Goal: Task Accomplishment & Management: Manage account settings

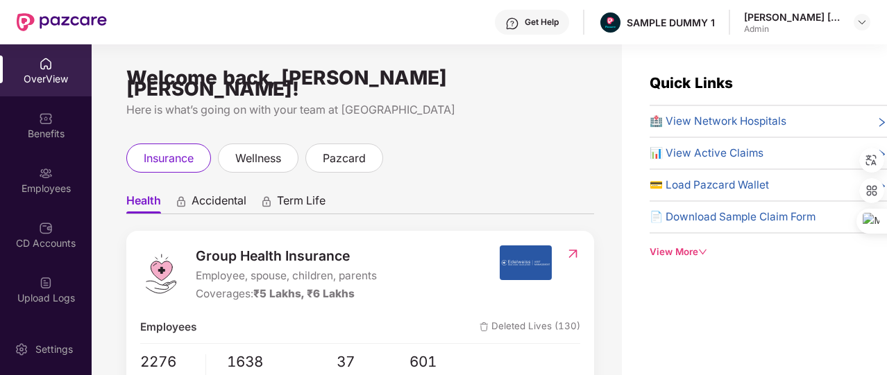
click at [701, 248] on icon "down" at bounding box center [702, 252] width 9 height 9
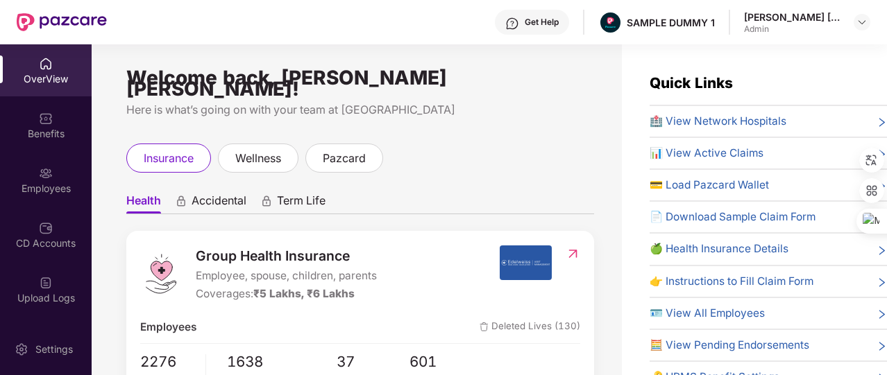
scroll to position [58, 0]
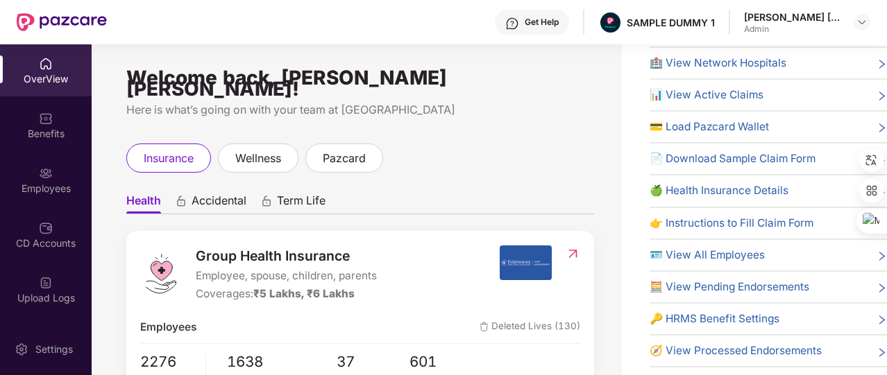
click at [723, 316] on span "🔑 HRMS Benefit Settings" at bounding box center [714, 319] width 130 height 17
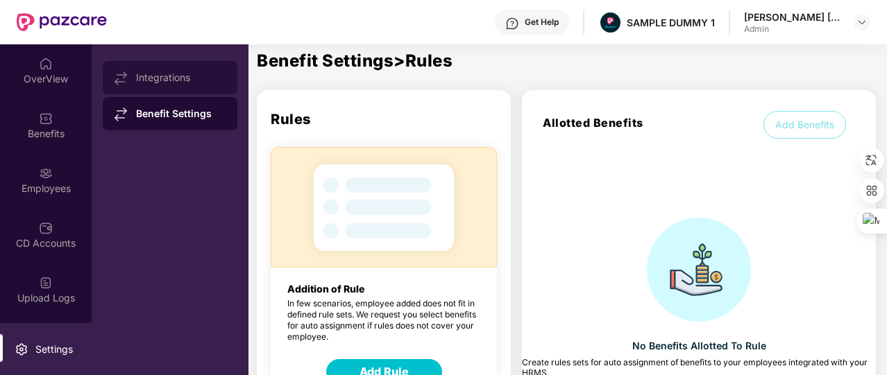
click at [212, 76] on div "Integrations" at bounding box center [181, 77] width 90 height 11
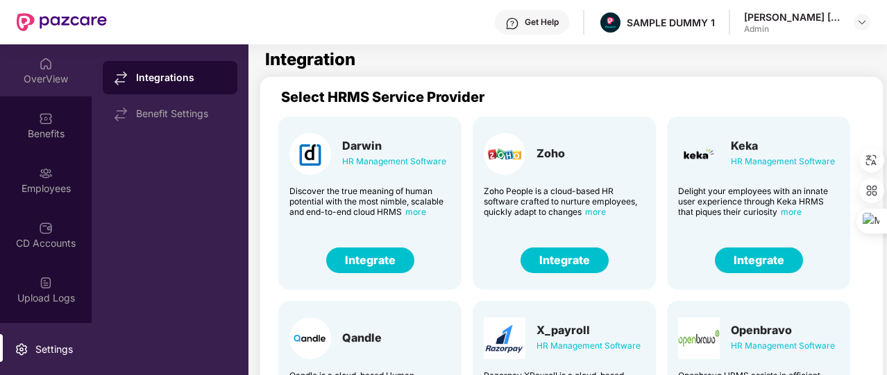
click at [37, 73] on div "OverView" at bounding box center [46, 79] width 92 height 14
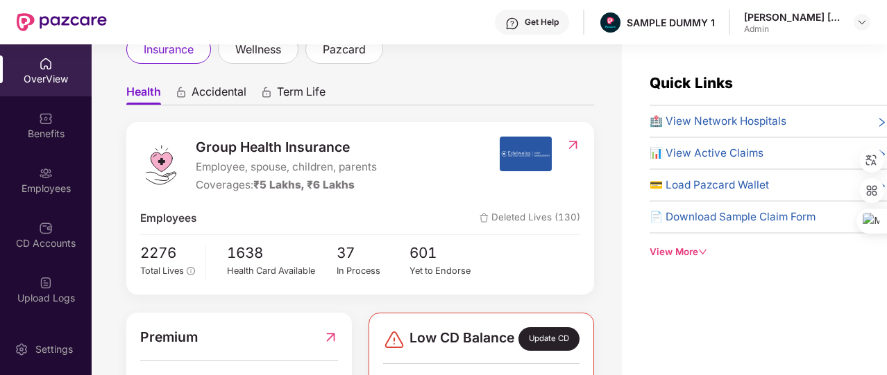
scroll to position [100, 0]
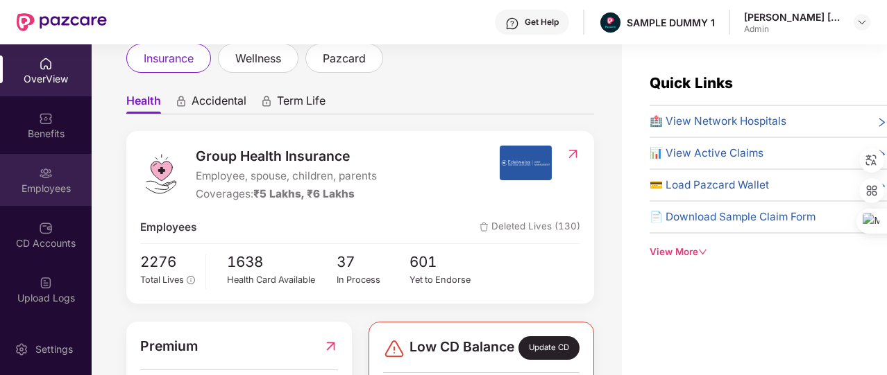
click at [28, 179] on div "Employees" at bounding box center [46, 180] width 92 height 52
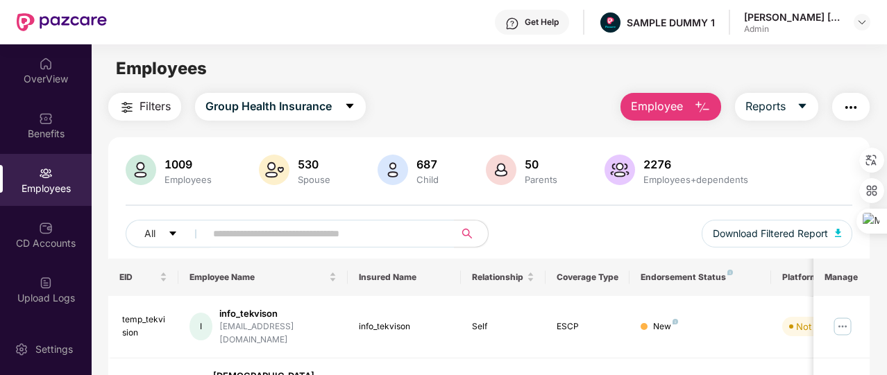
click at [690, 106] on button "Employee" at bounding box center [670, 107] width 101 height 28
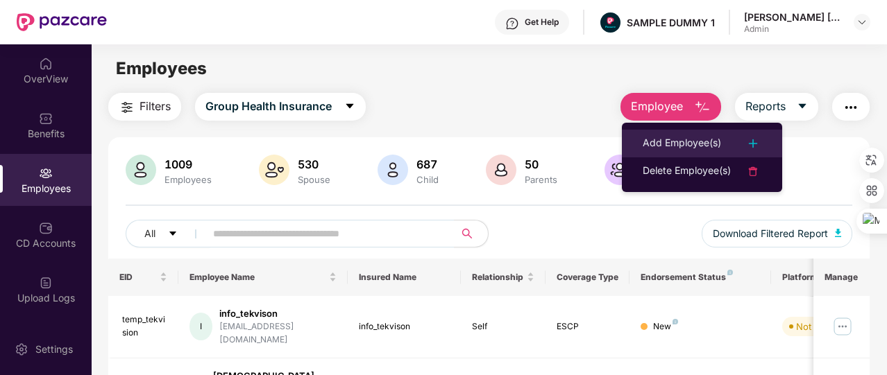
click at [706, 135] on div "Add Employee(s)" at bounding box center [681, 143] width 78 height 17
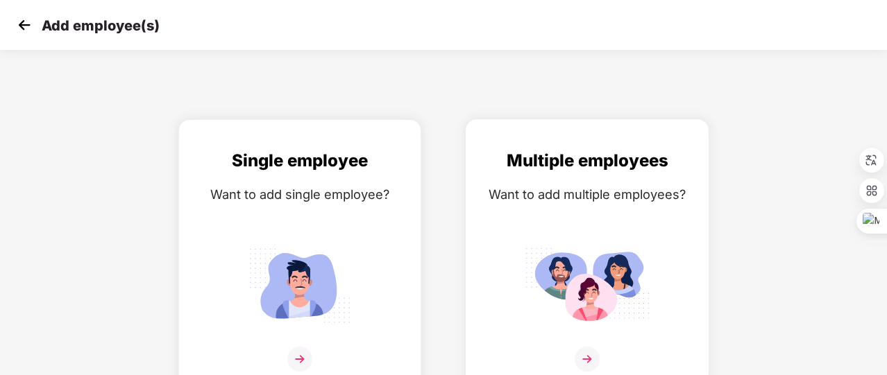
click at [632, 176] on div "Multiple employees Want to add multiple employees?" at bounding box center [587, 268] width 214 height 241
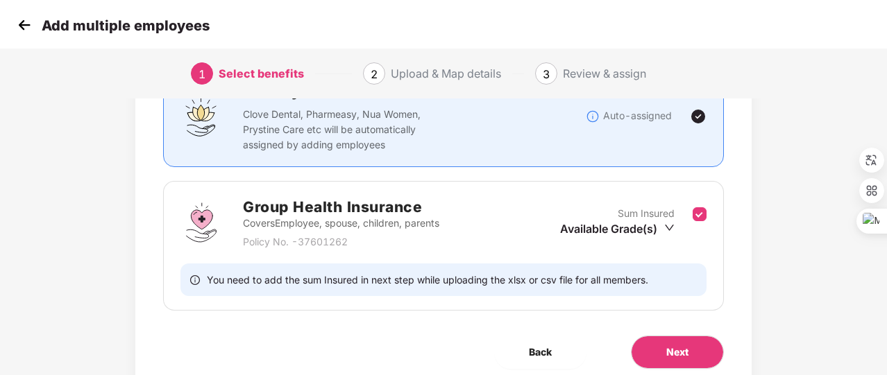
scroll to position [182, 0]
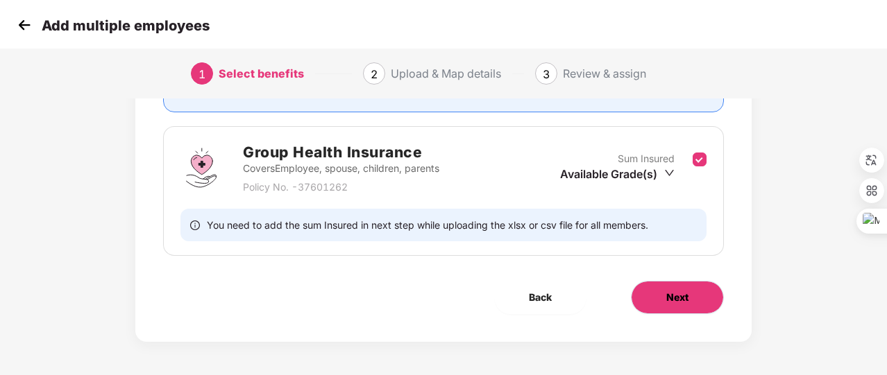
click at [684, 291] on span "Next" at bounding box center [677, 297] width 22 height 15
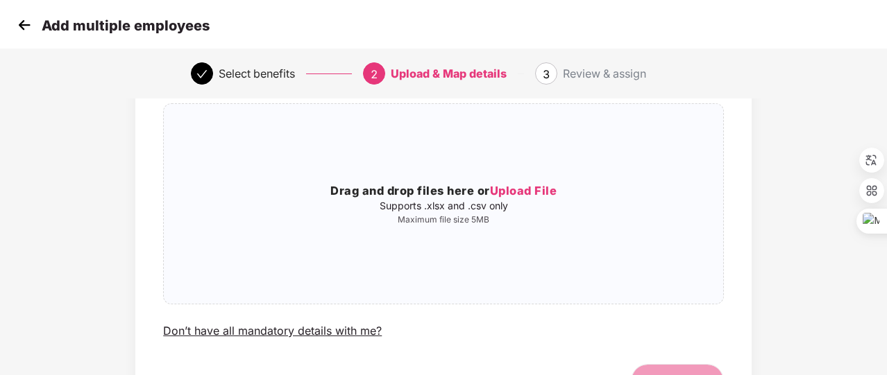
scroll to position [100, 0]
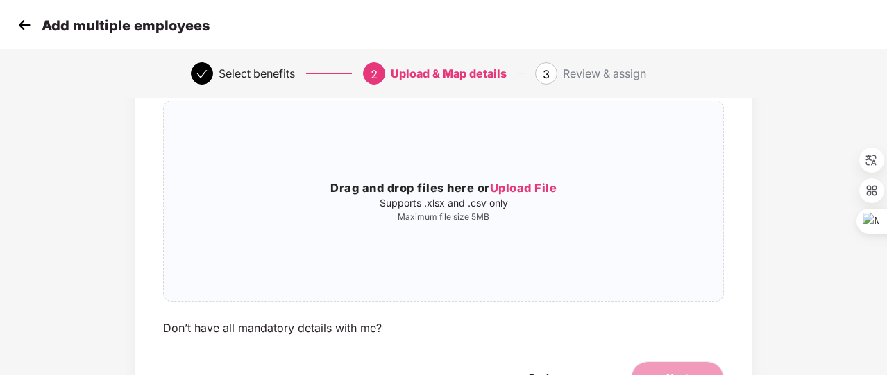
click at [33, 21] on img at bounding box center [24, 25] width 21 height 21
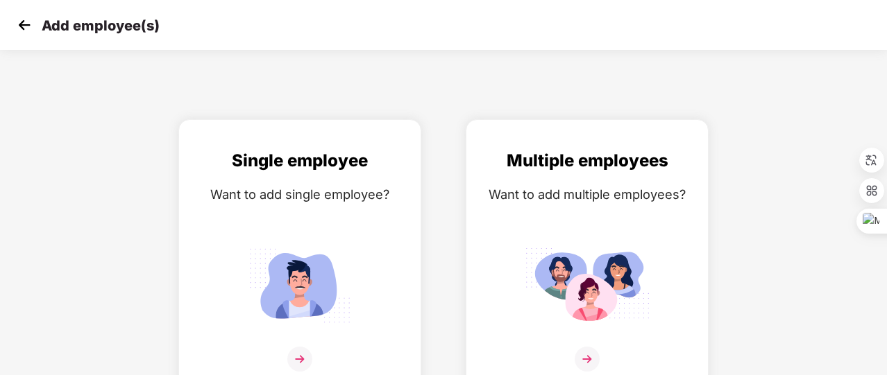
click at [33, 21] on img at bounding box center [24, 25] width 21 height 21
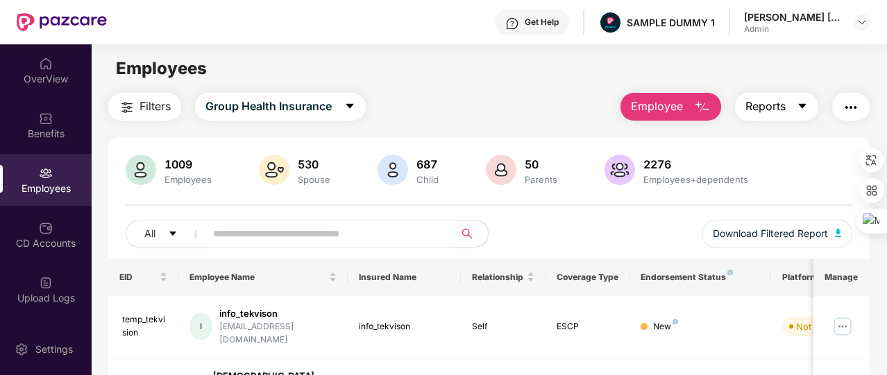
click at [802, 109] on icon "caret-down" at bounding box center [802, 106] width 11 height 11
click at [859, 102] on img "button" at bounding box center [850, 107] width 17 height 17
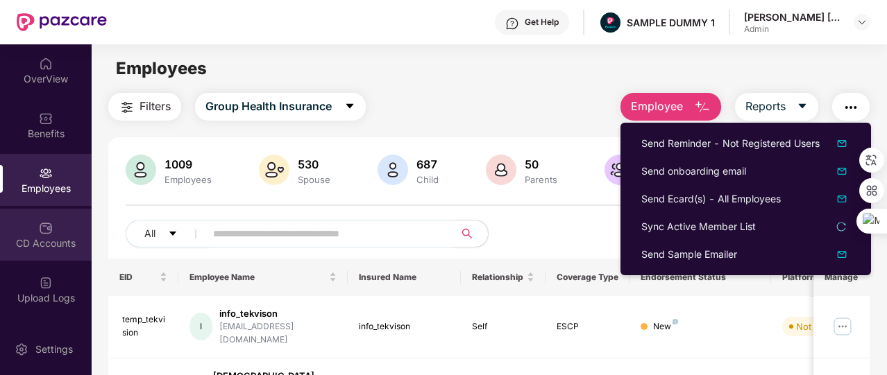
click at [50, 230] on div "CD Accounts" at bounding box center [46, 235] width 92 height 52
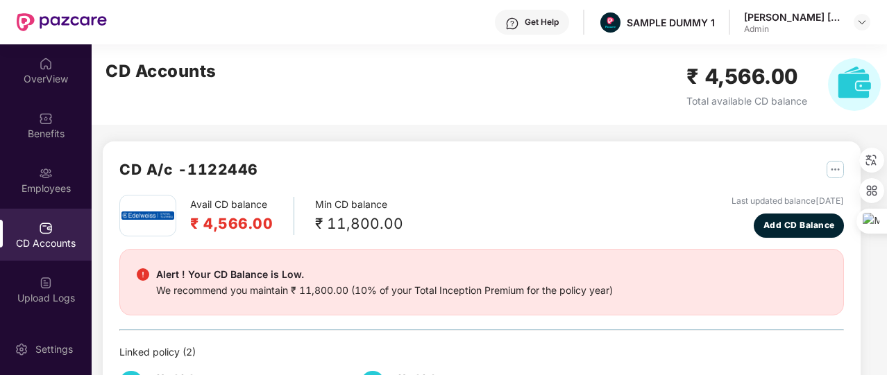
click at [142, 87] on div "CD Accounts ₹ 4,566.00 Total available CD balance" at bounding box center [493, 84] width 803 height 80
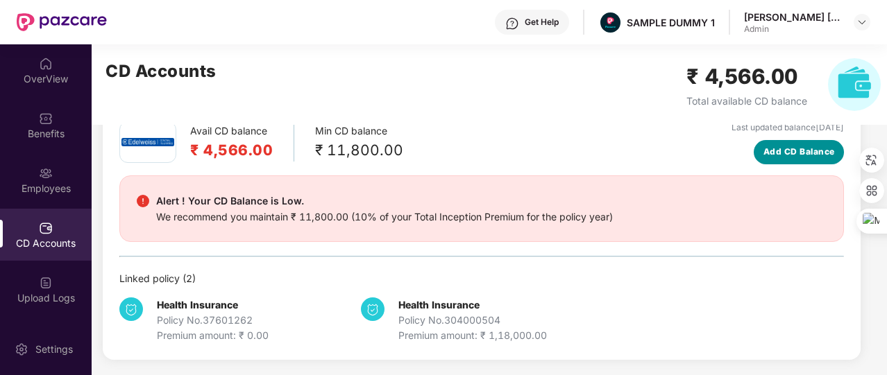
click at [819, 157] on span "Add CD Balance" at bounding box center [798, 152] width 71 height 13
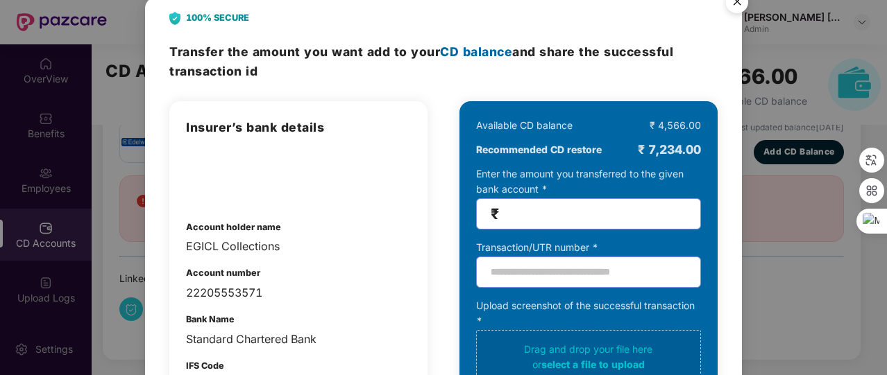
scroll to position [0, 0]
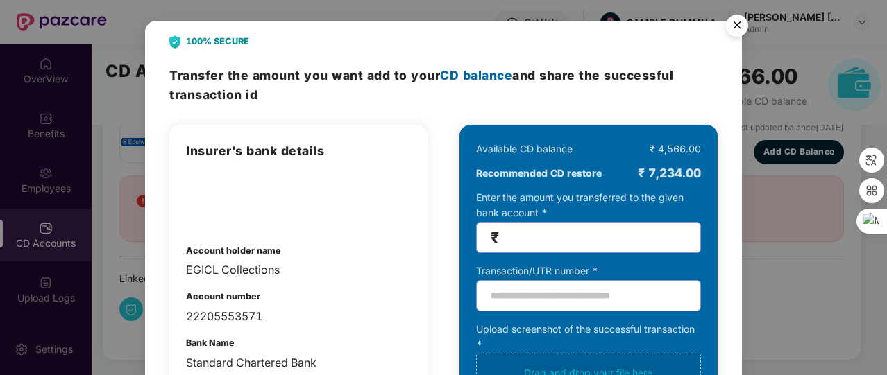
click at [729, 20] on img "Close" at bounding box center [736, 27] width 39 height 39
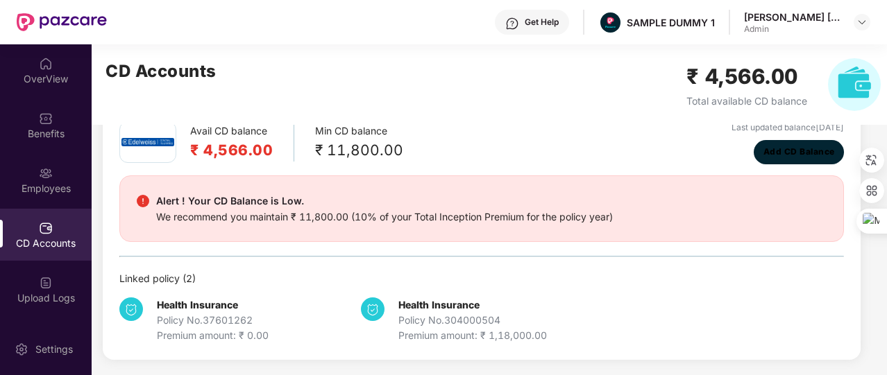
scroll to position [17, 0]
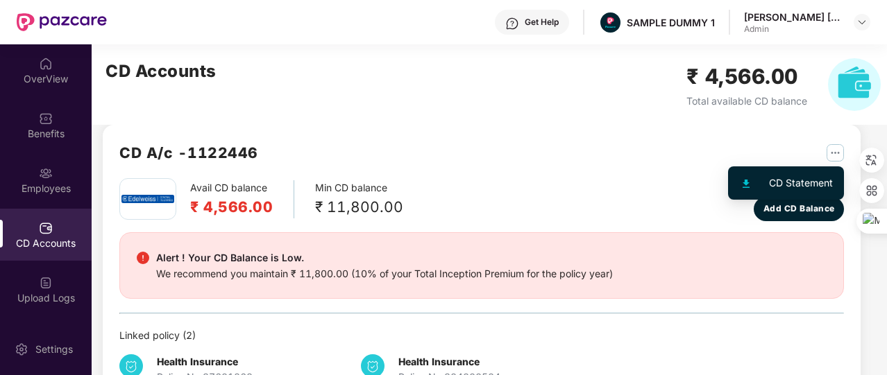
click at [834, 144] on img "button" at bounding box center [834, 152] width 17 height 17
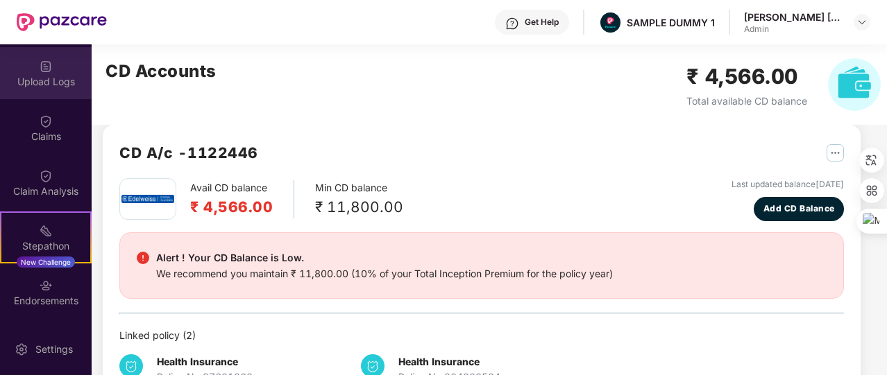
scroll to position [323, 0]
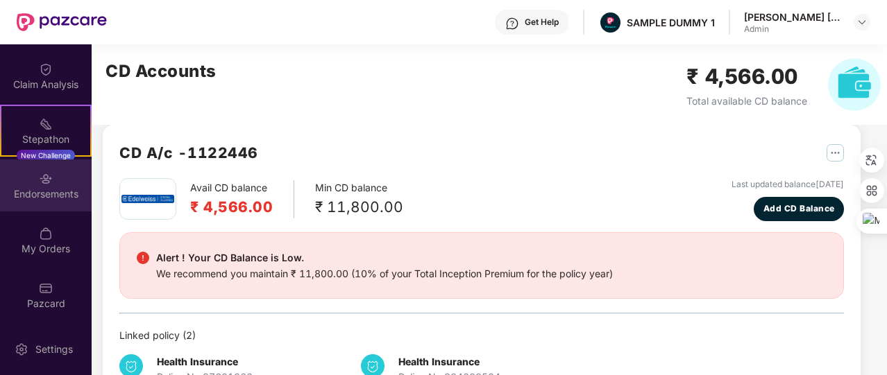
click at [46, 201] on div "Endorsements" at bounding box center [46, 186] width 92 height 52
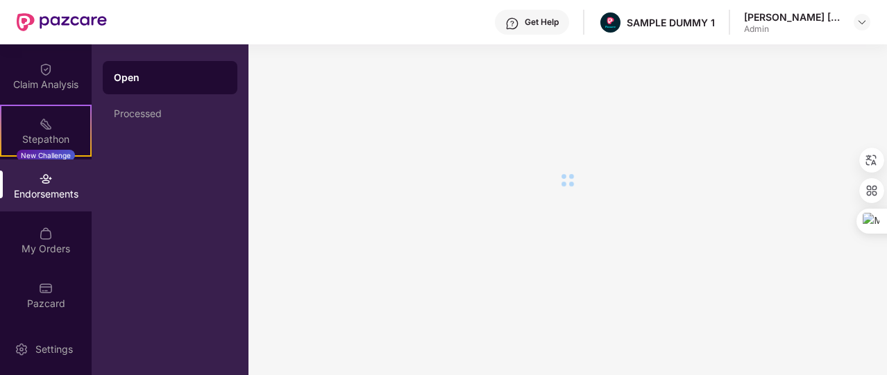
scroll to position [0, 0]
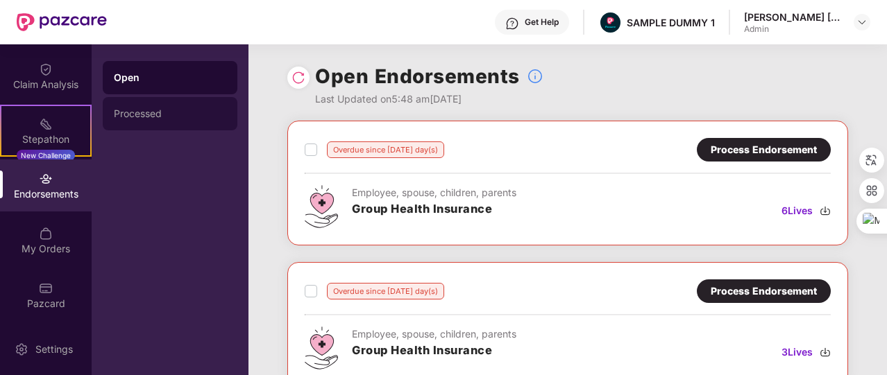
click at [178, 112] on div "Processed" at bounding box center [170, 113] width 112 height 11
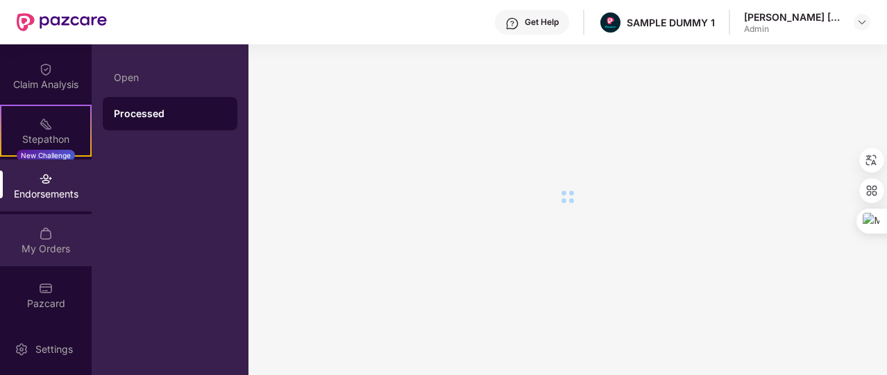
click at [63, 230] on div "My Orders" at bounding box center [46, 240] width 92 height 52
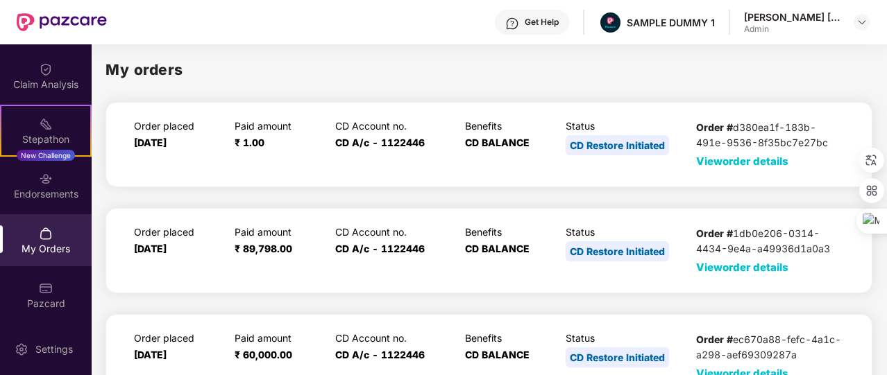
click at [739, 158] on span "View order details" at bounding box center [742, 161] width 92 height 13
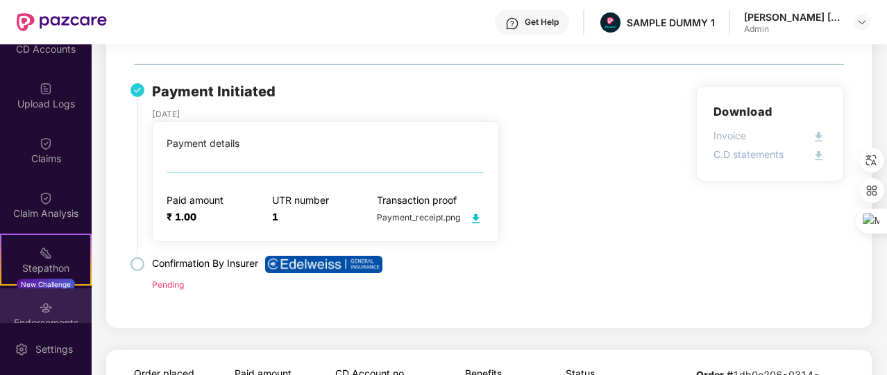
scroll to position [191, 0]
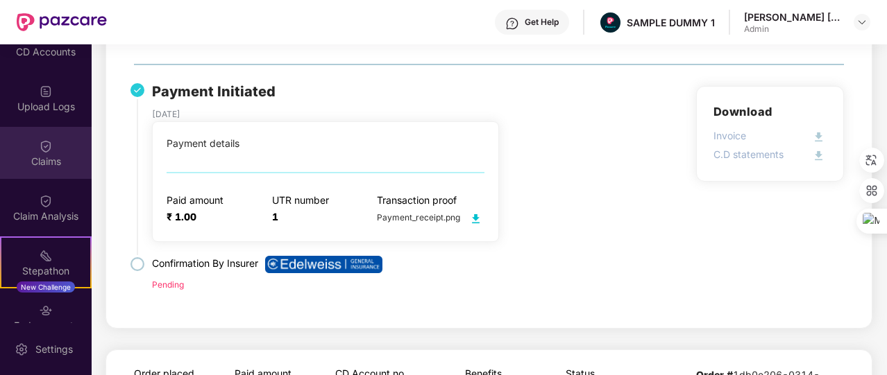
click at [38, 160] on div "Claims" at bounding box center [46, 162] width 92 height 14
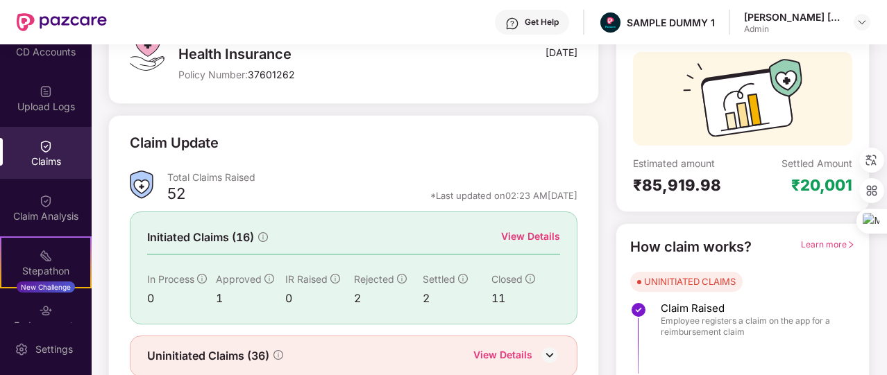
scroll to position [147, 0]
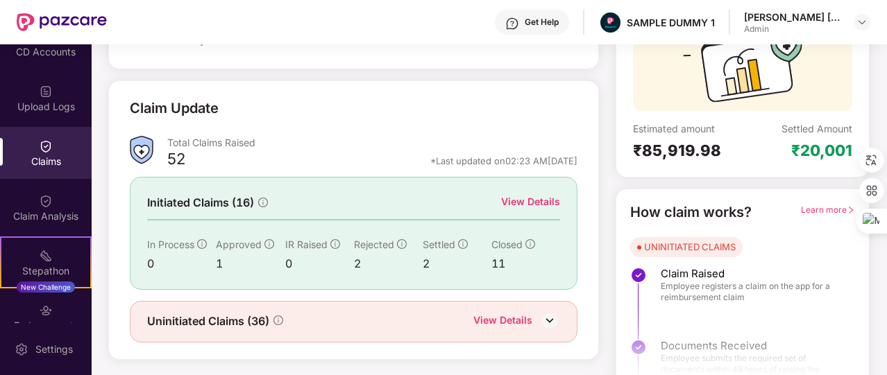
click at [529, 198] on div "View Details" at bounding box center [530, 201] width 59 height 15
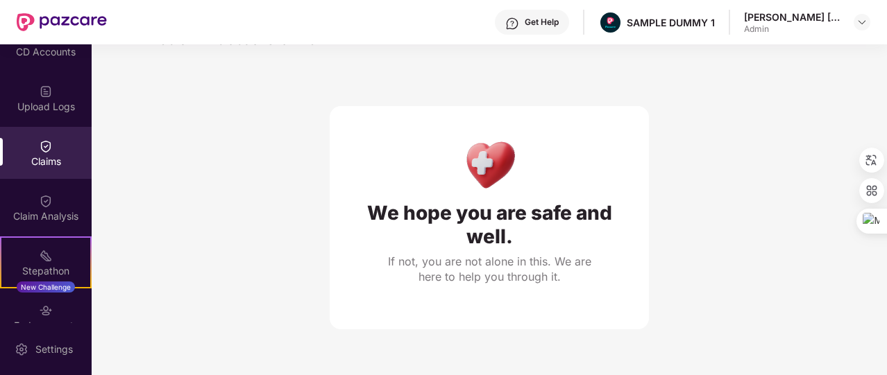
scroll to position [0, 0]
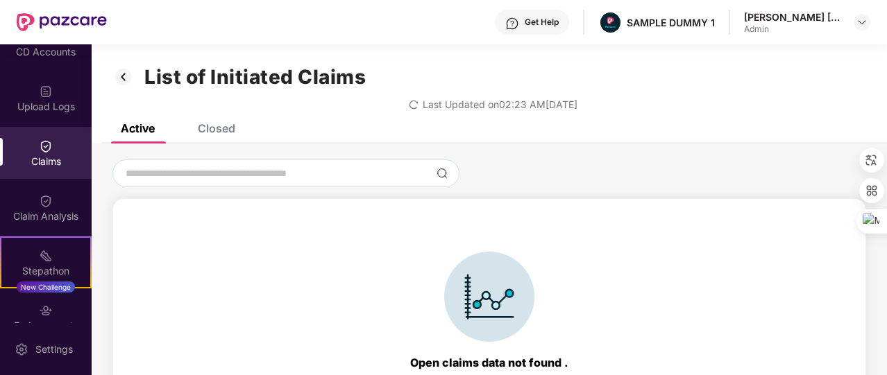
click at [225, 139] on div "Closed" at bounding box center [206, 128] width 58 height 31
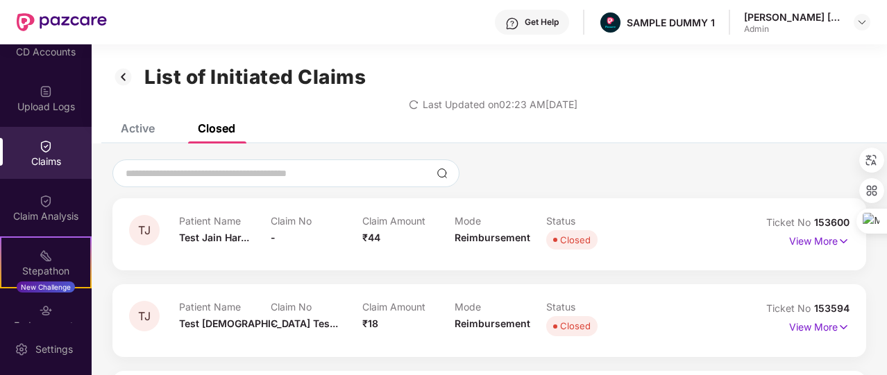
click at [124, 80] on img at bounding box center [123, 77] width 22 height 24
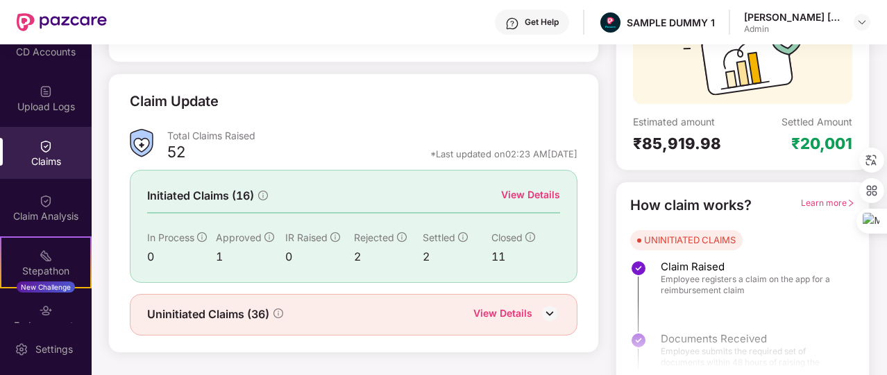
scroll to position [167, 0]
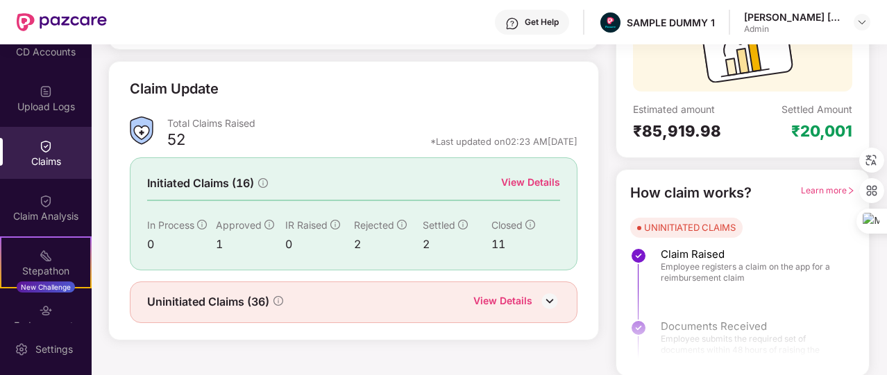
click at [509, 293] on div "View Details" at bounding box center [502, 302] width 59 height 18
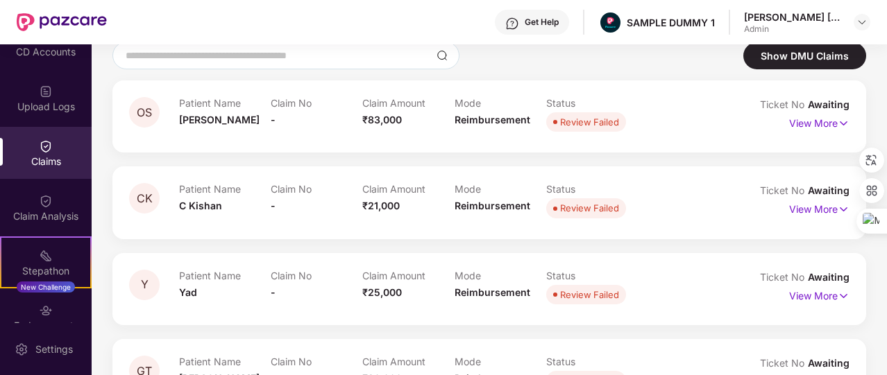
scroll to position [0, 0]
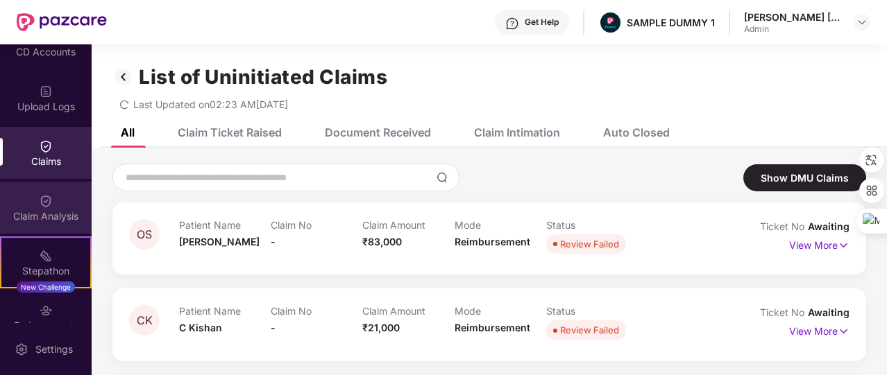
click at [49, 203] on img at bounding box center [46, 201] width 14 height 14
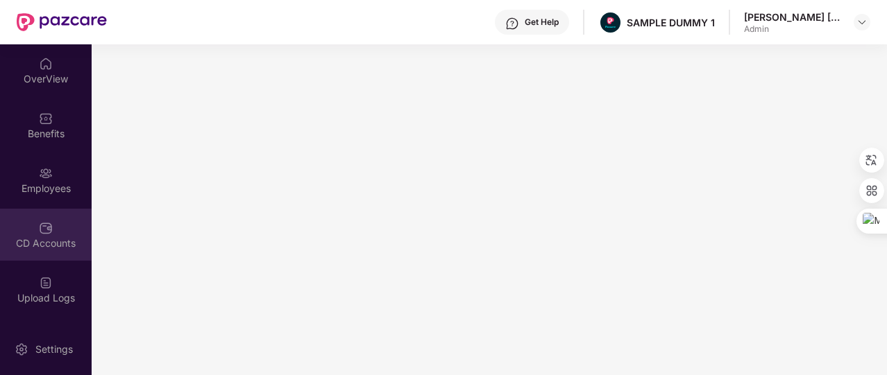
click at [55, 239] on div "CD Accounts" at bounding box center [46, 244] width 92 height 14
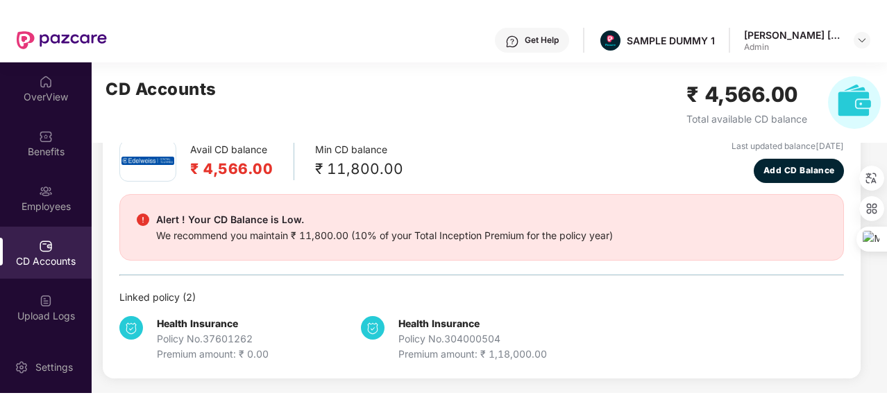
scroll to position [37, 0]
